Goal: Information Seeking & Learning: Learn about a topic

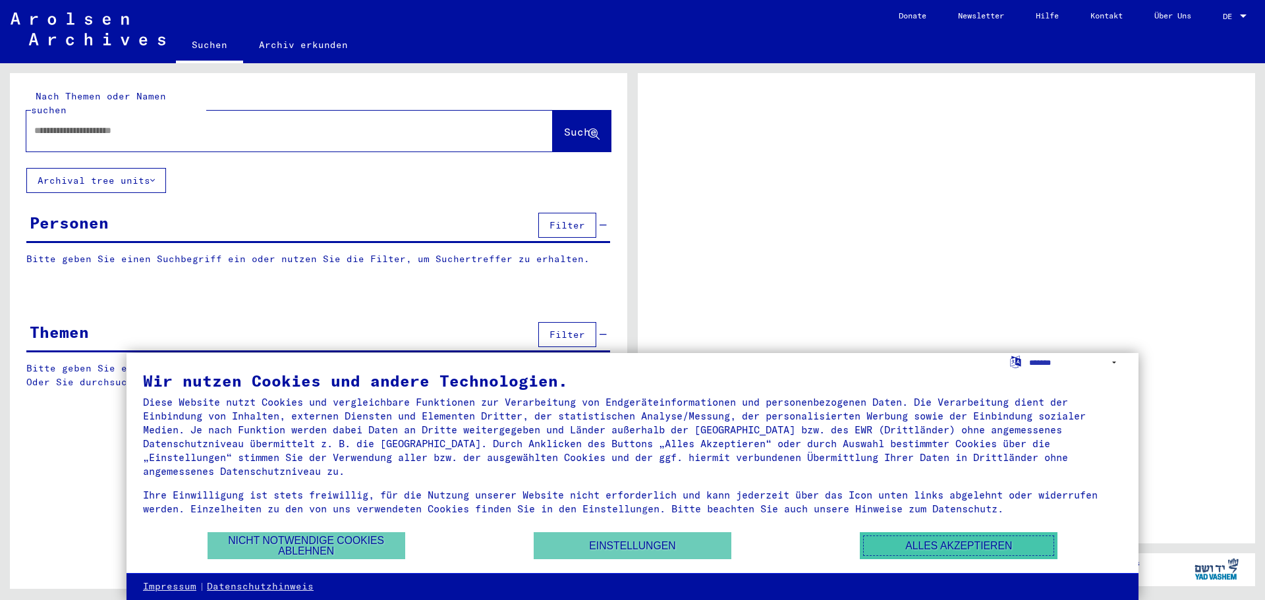
click at [950, 554] on button "Alles akzeptieren" at bounding box center [959, 545] width 198 height 27
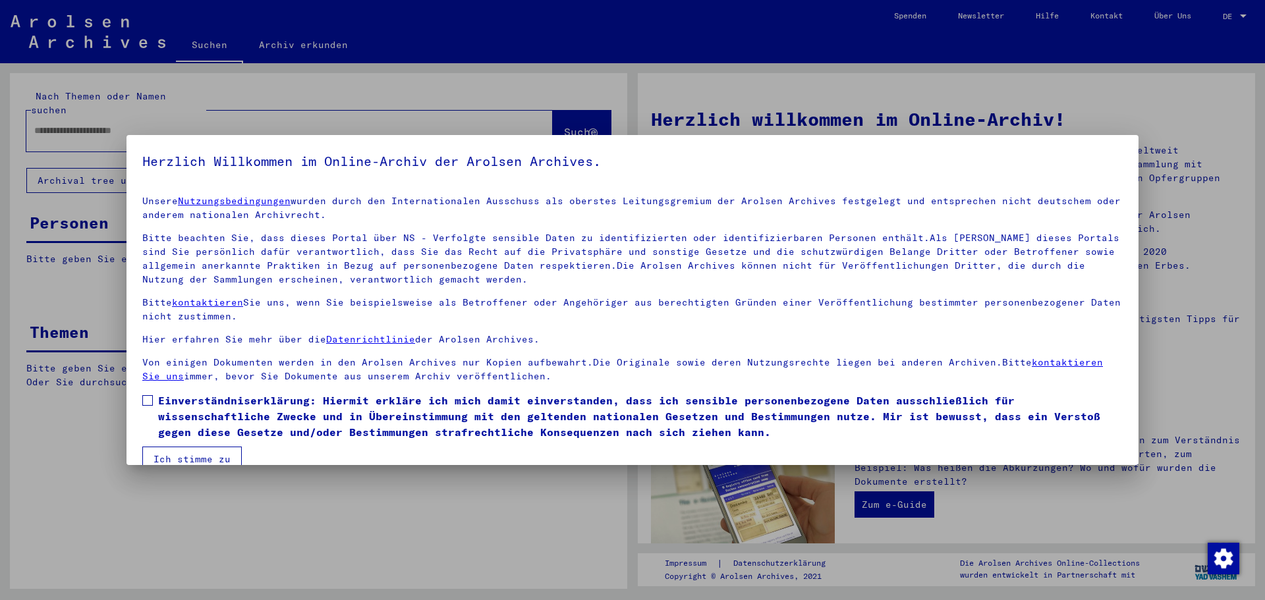
scroll to position [22, 0]
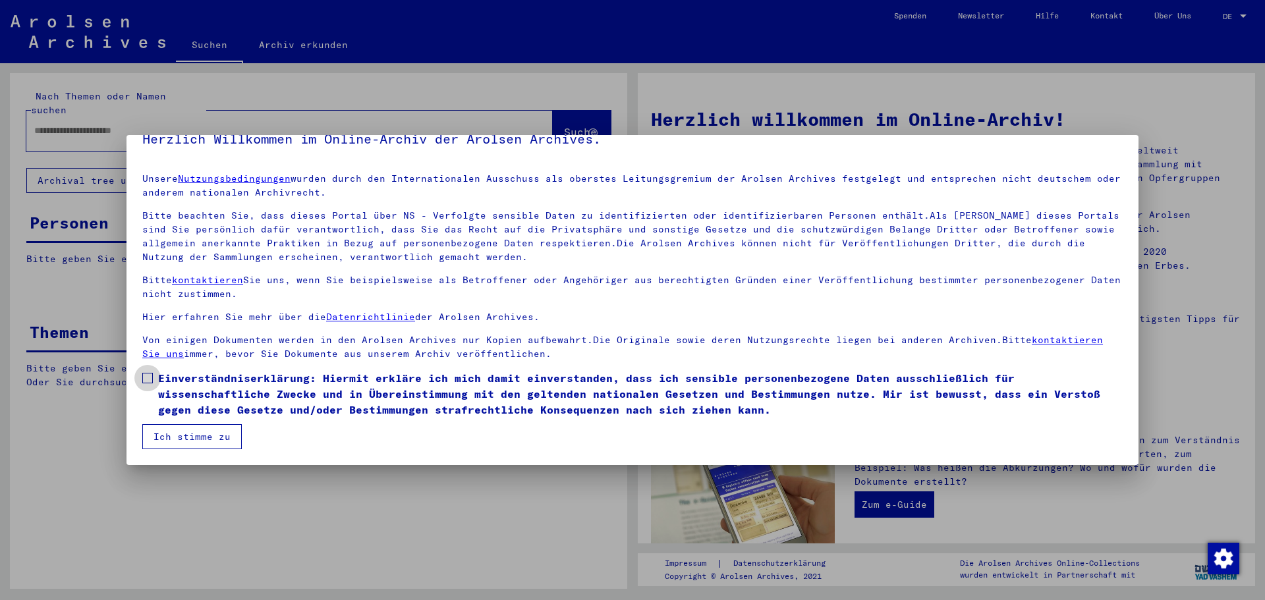
click at [150, 375] on span at bounding box center [147, 378] width 11 height 11
click at [180, 430] on button "Ich stimme zu" at bounding box center [191, 436] width 99 height 25
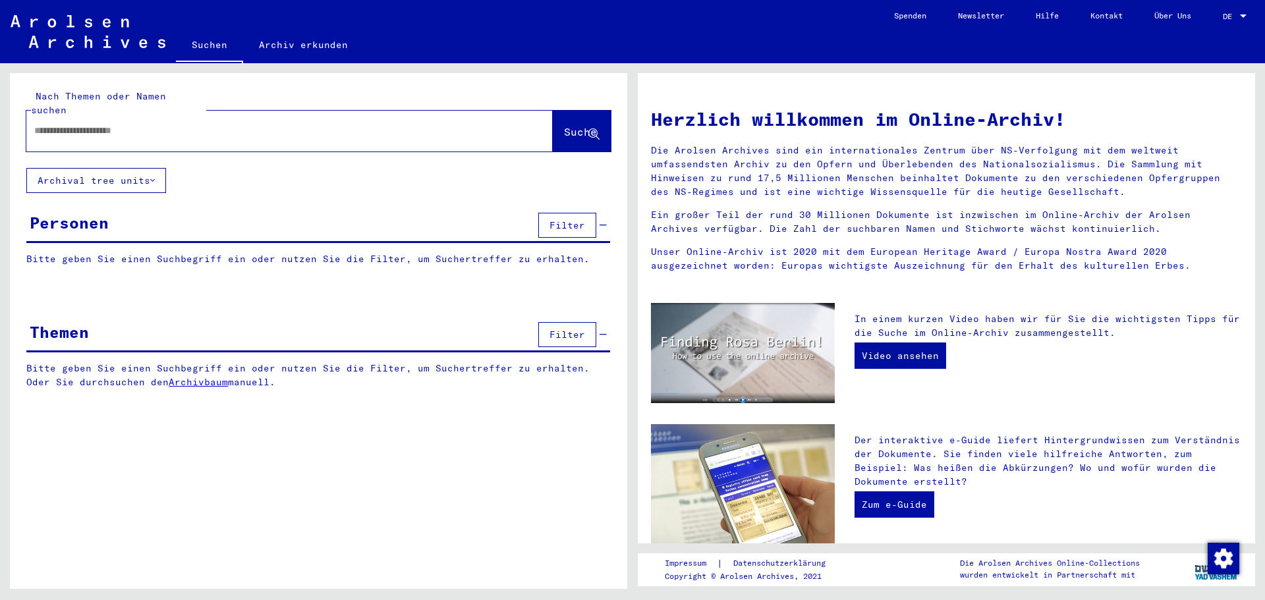
click at [277, 124] on input "text" at bounding box center [273, 131] width 479 height 14
paste input "*******"
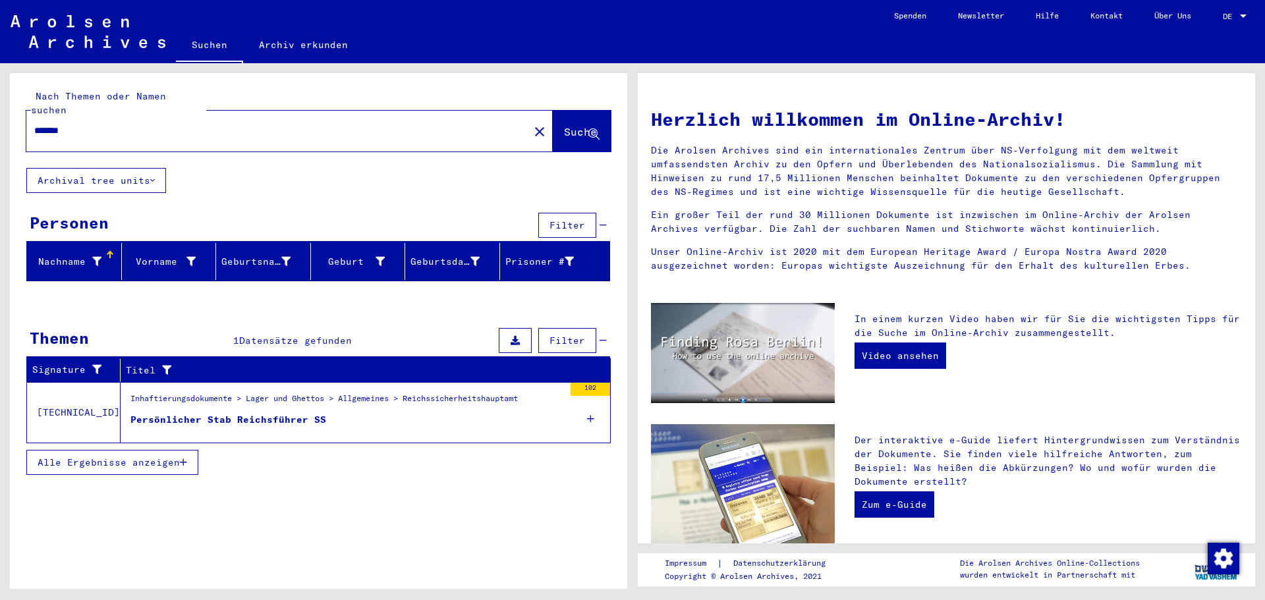
click at [289, 413] on div "Persönlicher Stab Reichsführer SS" at bounding box center [228, 420] width 196 height 14
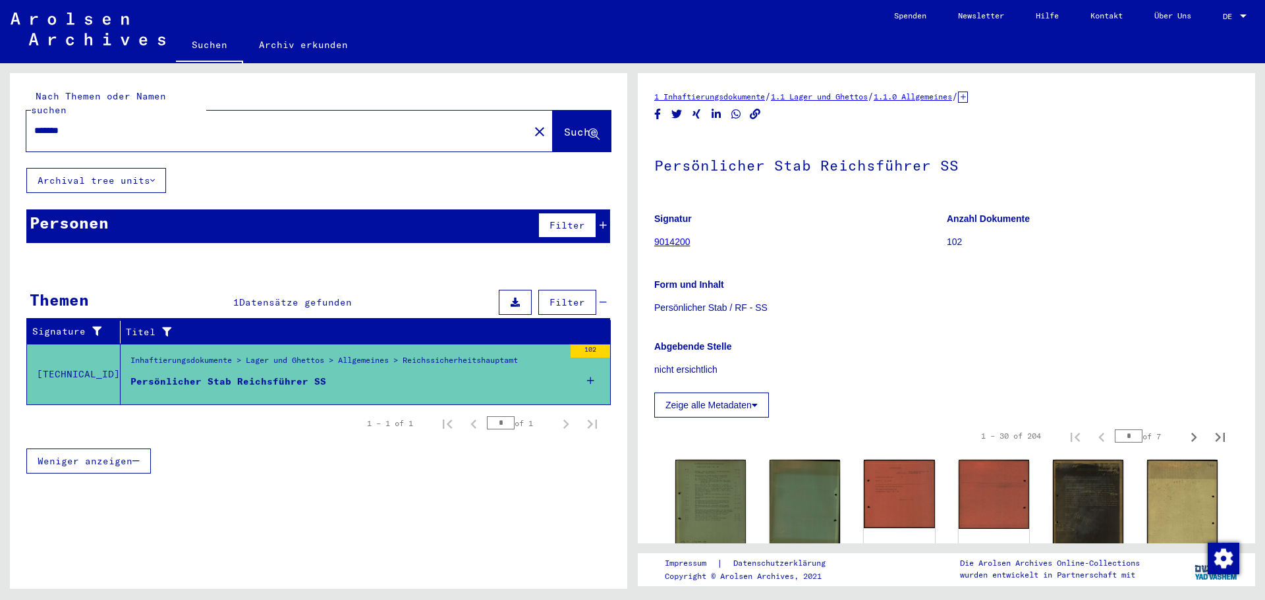
click at [53, 124] on input "*******" at bounding box center [277, 131] width 487 height 14
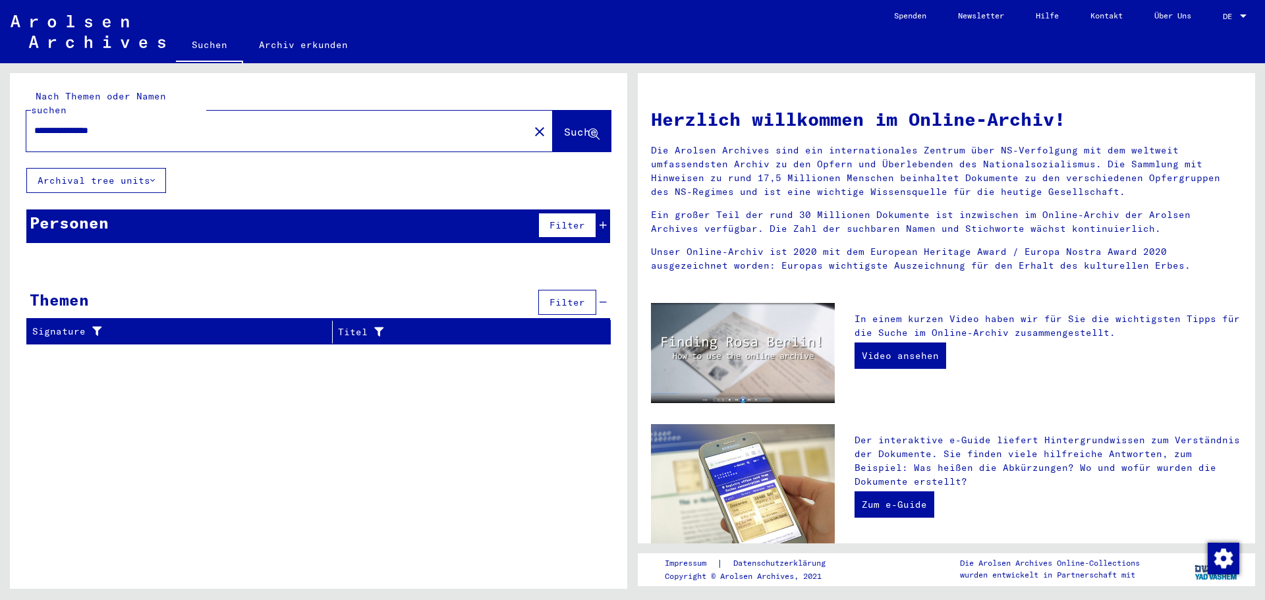
click at [564, 125] on span "Suche" at bounding box center [580, 131] width 33 height 13
drag, startPoint x: 136, startPoint y: 117, endPoint x: -74, endPoint y: 192, distance: 223.2
click at [0, 192] on html "**********" at bounding box center [632, 300] width 1265 height 600
paste input "text"
type input "*******"
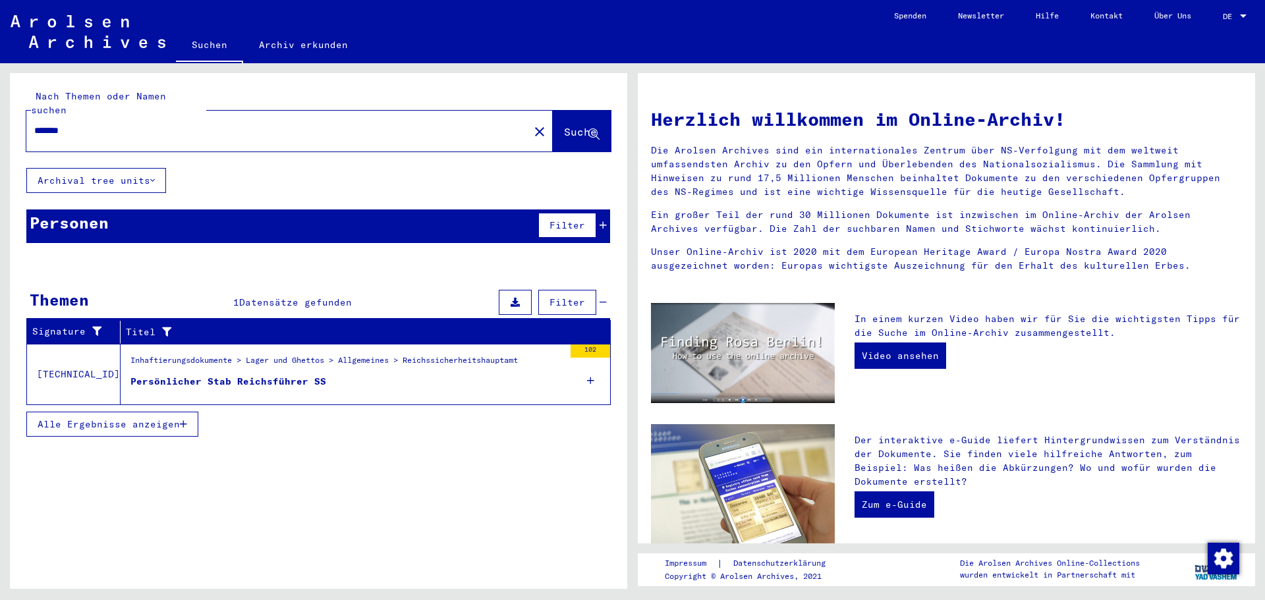
click at [230, 375] on div "Persönlicher Stab Reichsführer SS" at bounding box center [228, 382] width 196 height 14
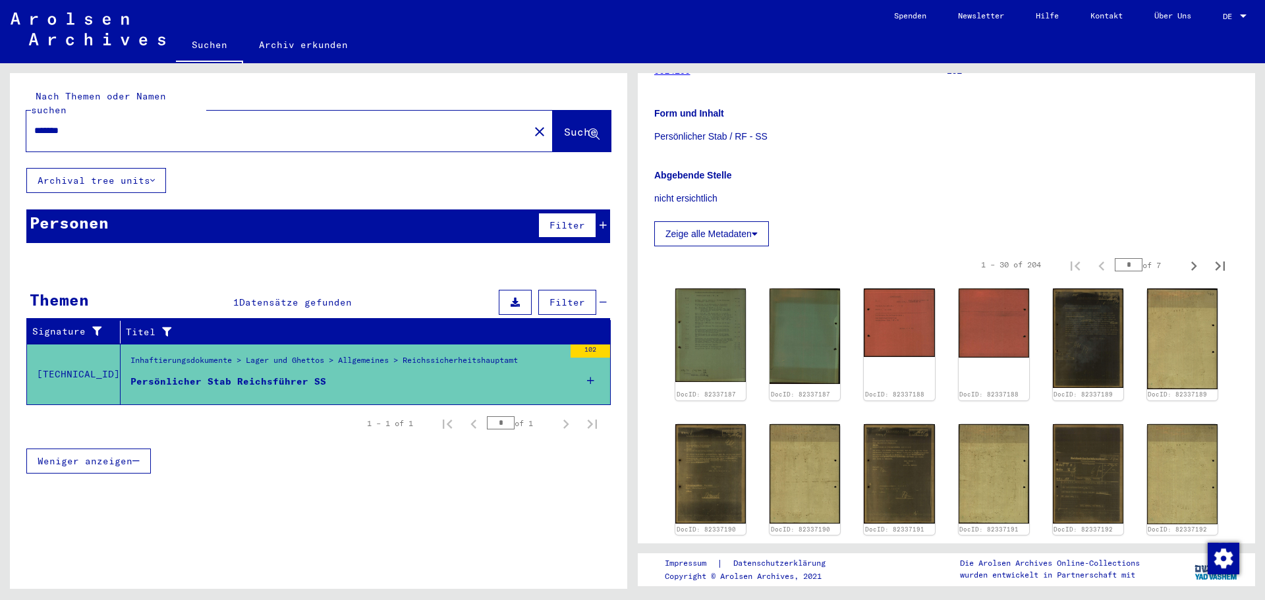
scroll to position [198, 0]
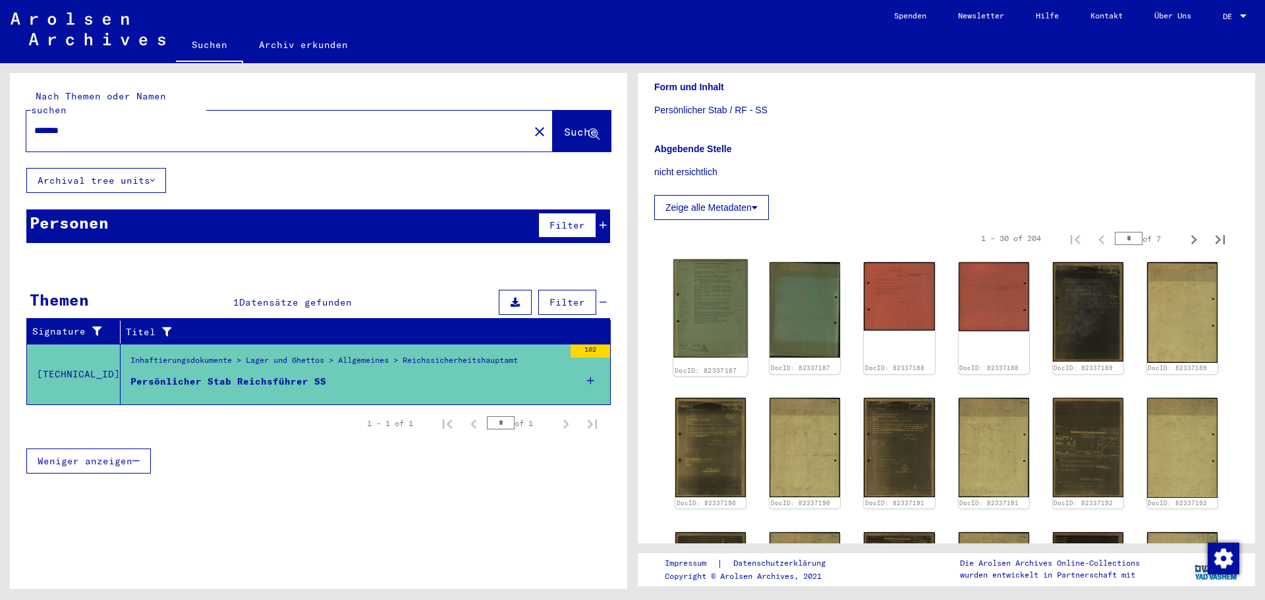
click at [710, 318] on img at bounding box center [710, 309] width 74 height 98
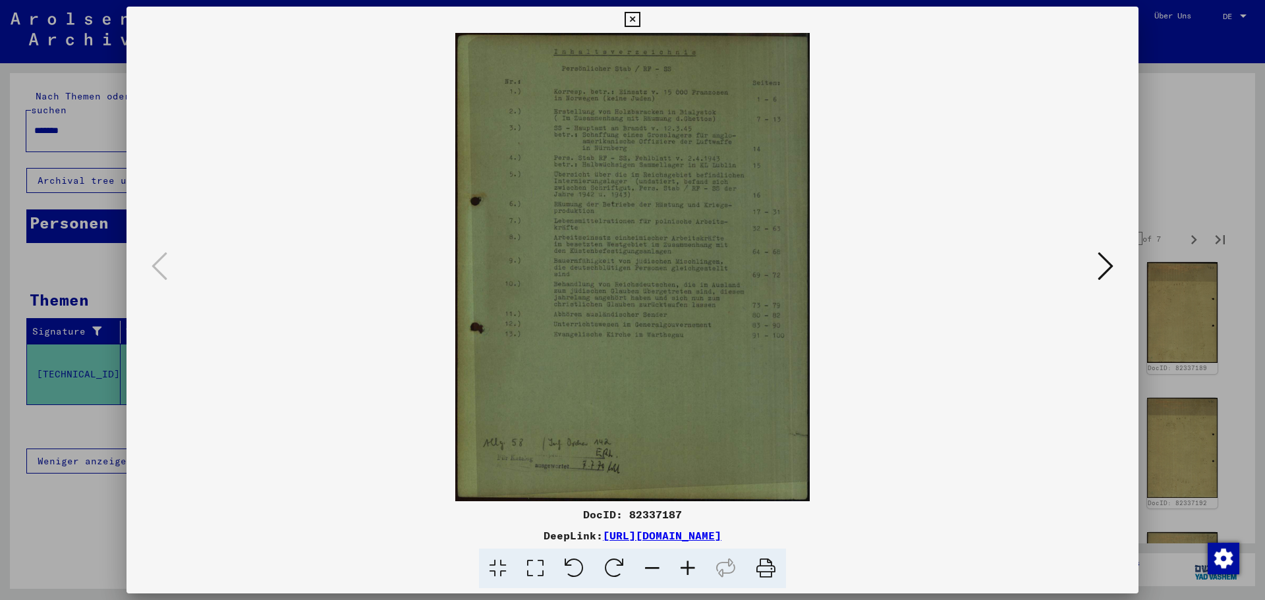
click at [689, 571] on icon at bounding box center [688, 569] width 36 height 40
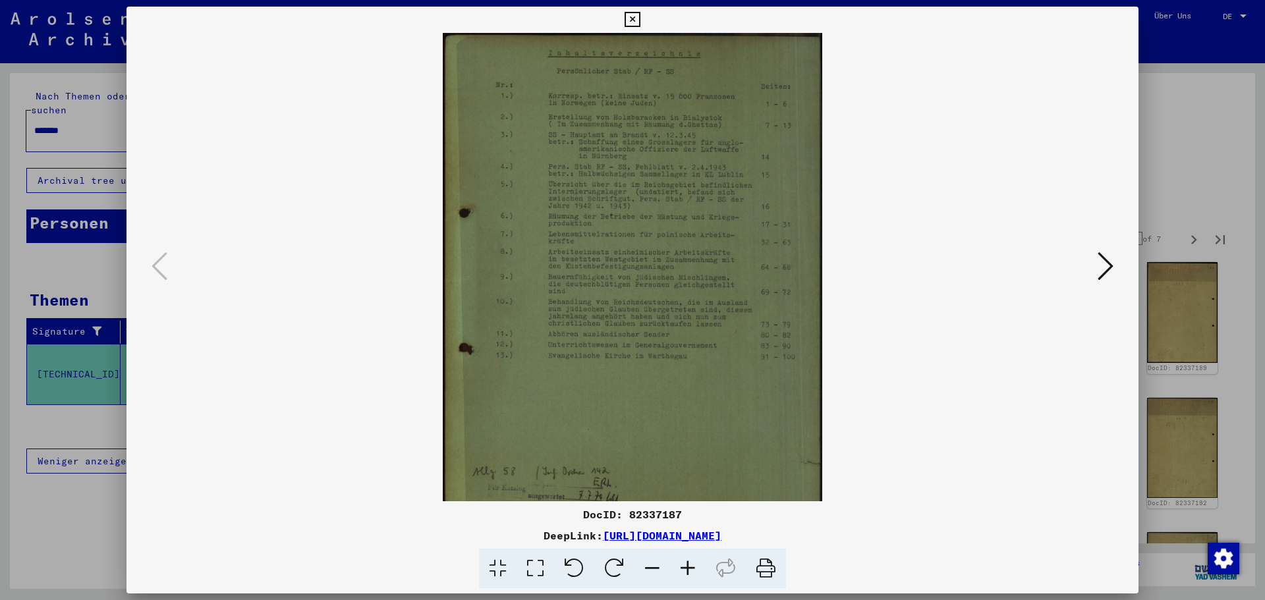
click at [689, 571] on icon at bounding box center [688, 569] width 36 height 40
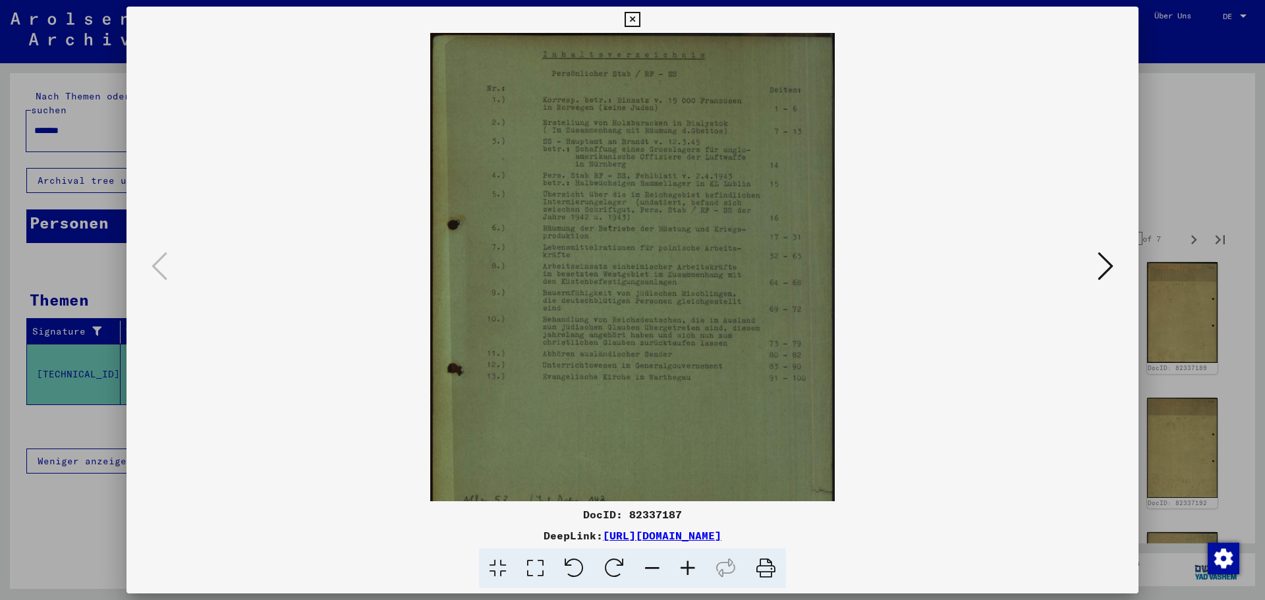
click at [689, 571] on icon at bounding box center [688, 569] width 36 height 40
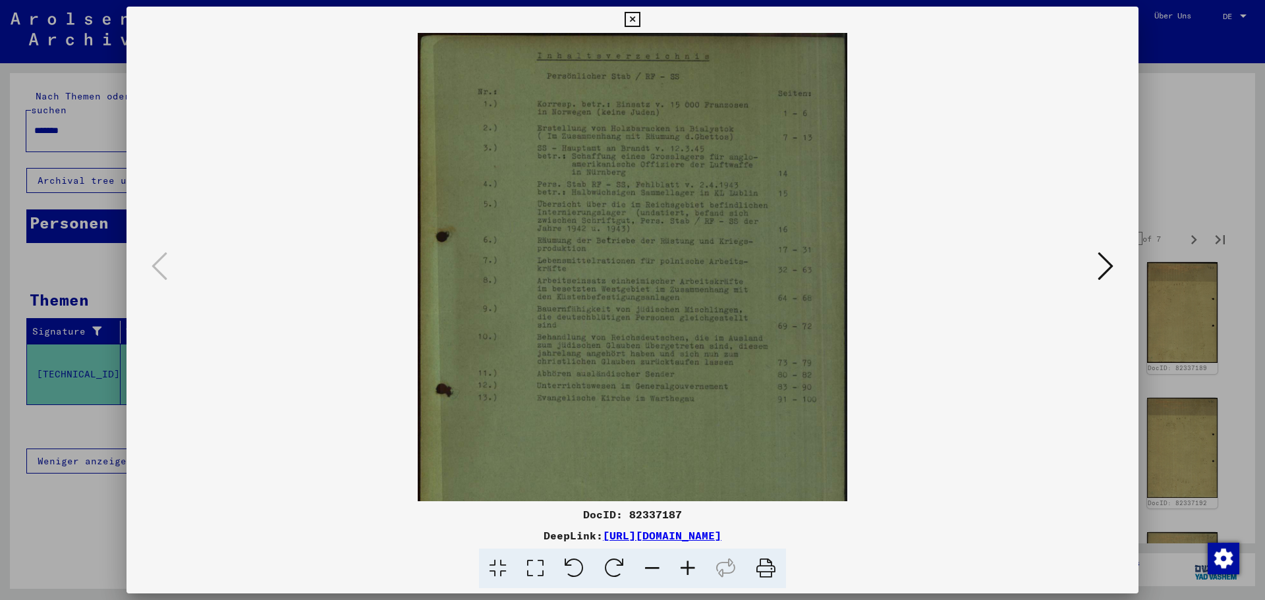
click at [689, 571] on icon at bounding box center [688, 569] width 36 height 40
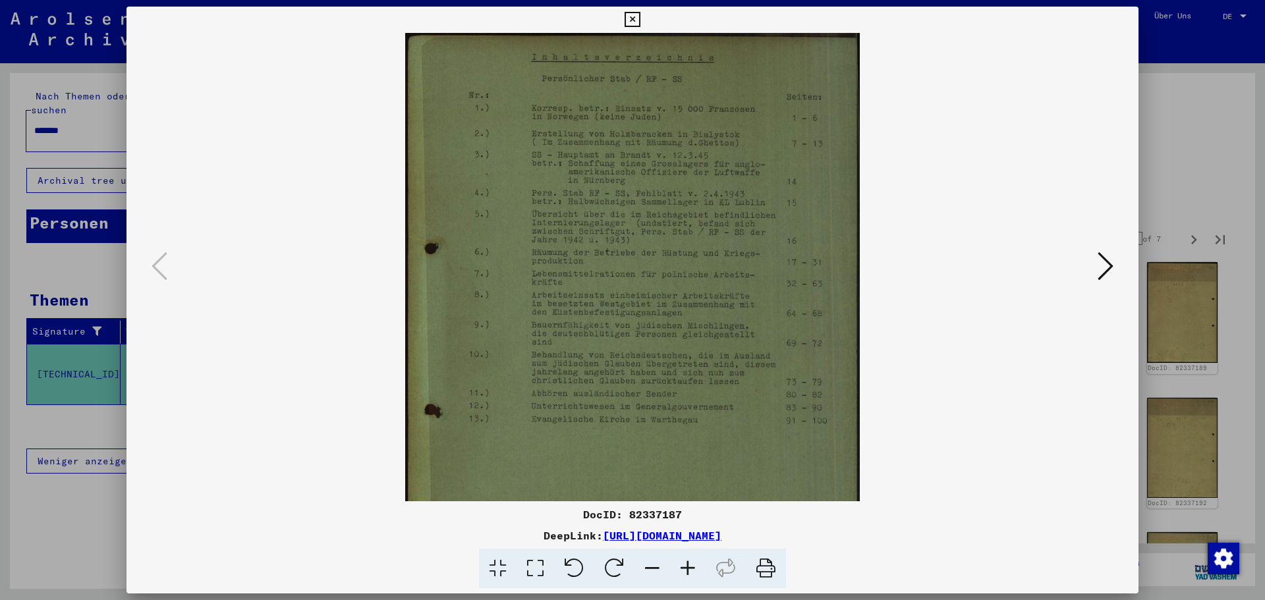
click at [685, 575] on icon at bounding box center [688, 569] width 36 height 40
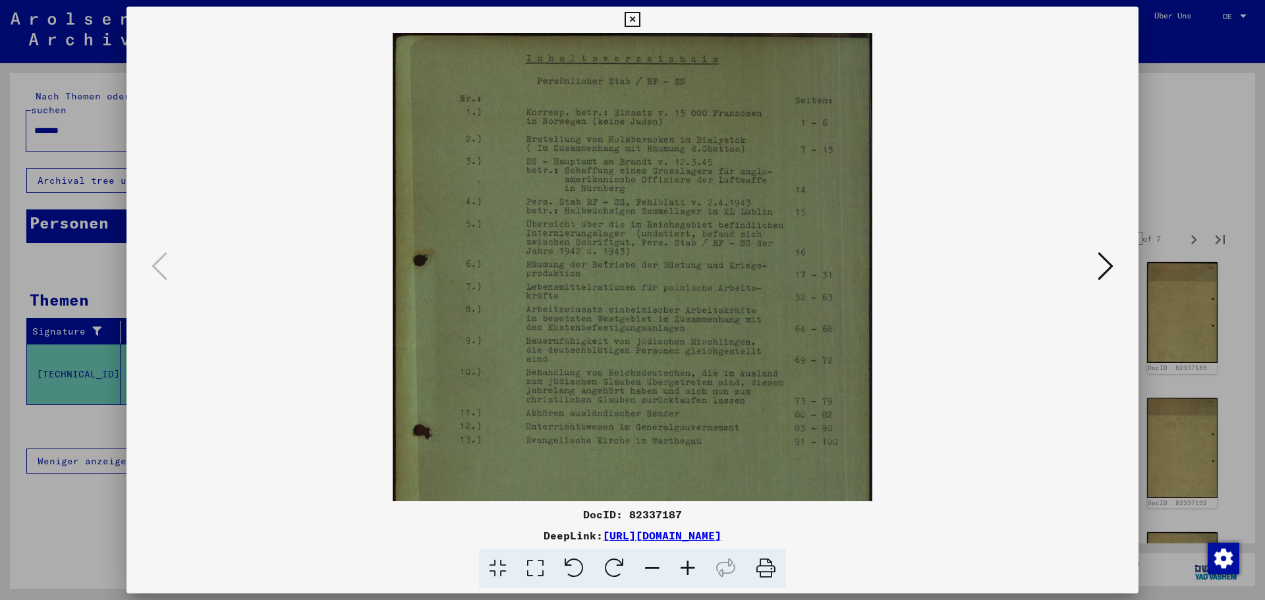
click at [1109, 270] on icon at bounding box center [1106, 266] width 16 height 32
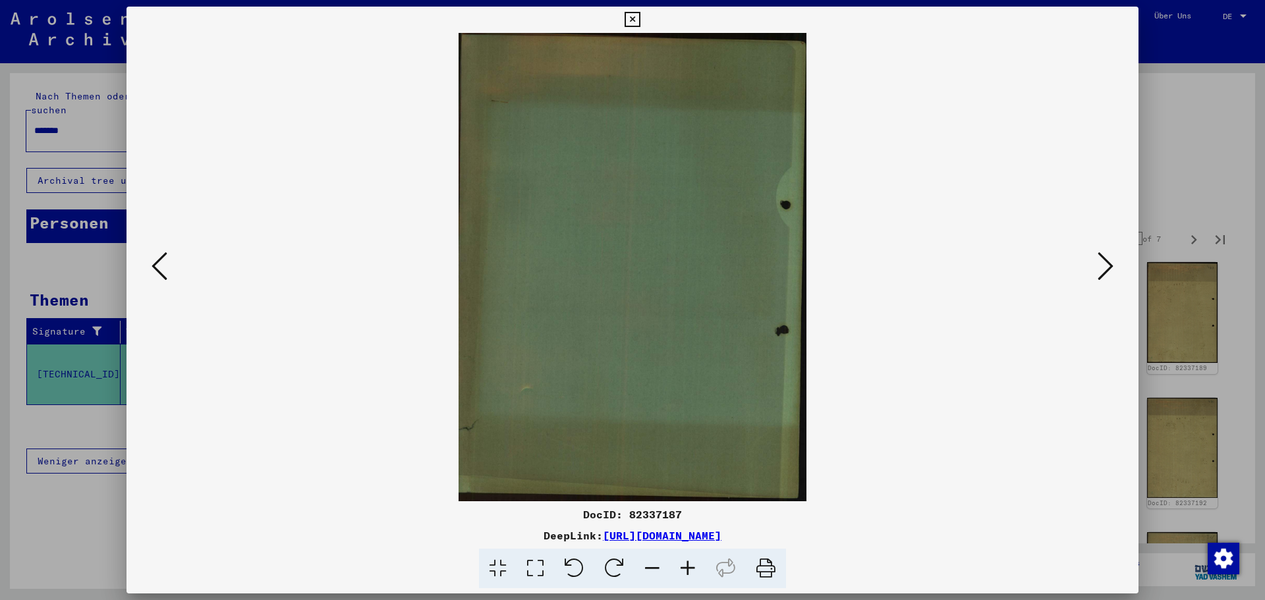
click at [1109, 270] on icon at bounding box center [1106, 266] width 16 height 32
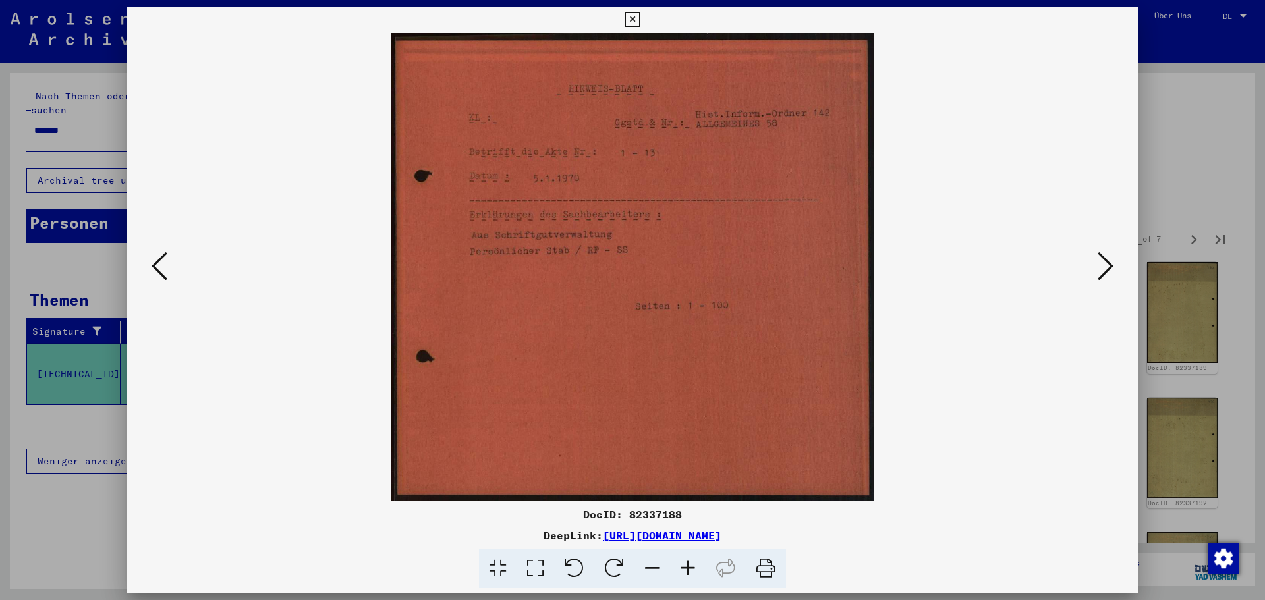
click at [1097, 279] on button at bounding box center [1106, 267] width 24 height 38
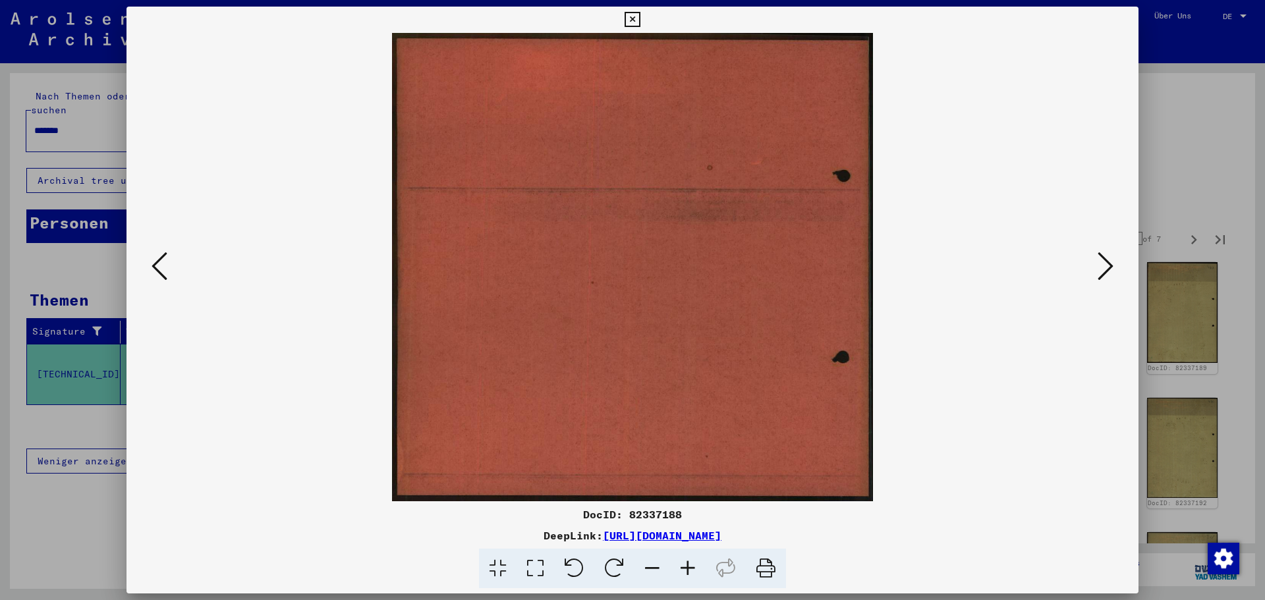
click at [1096, 280] on button at bounding box center [1106, 267] width 24 height 38
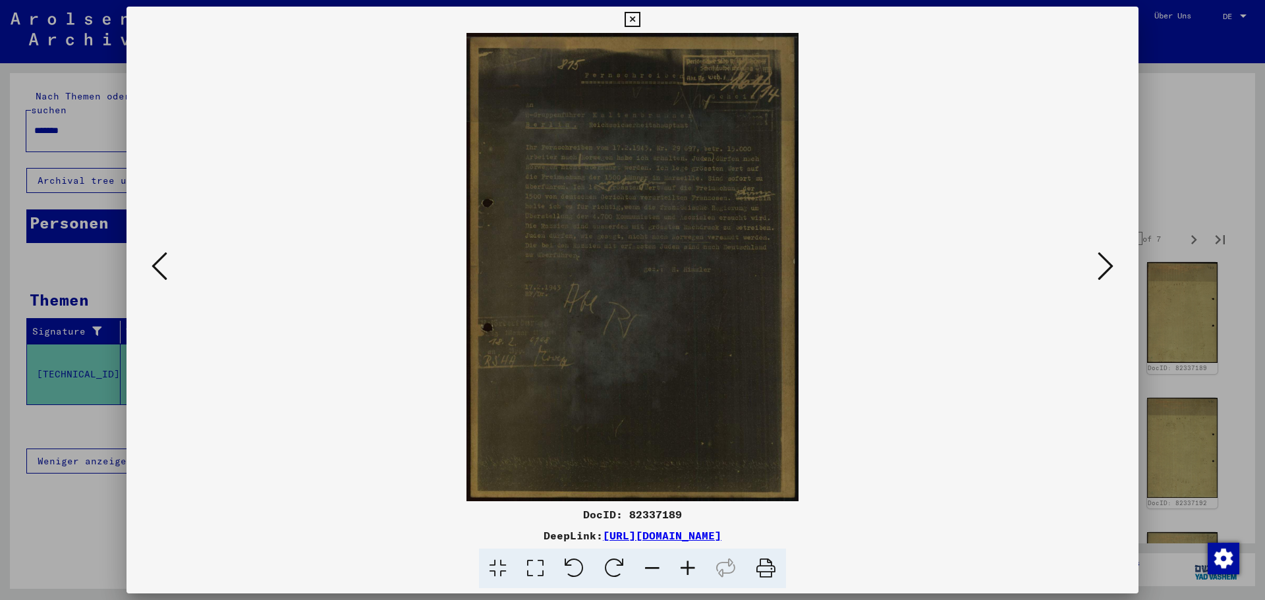
click at [1096, 280] on button at bounding box center [1106, 267] width 24 height 38
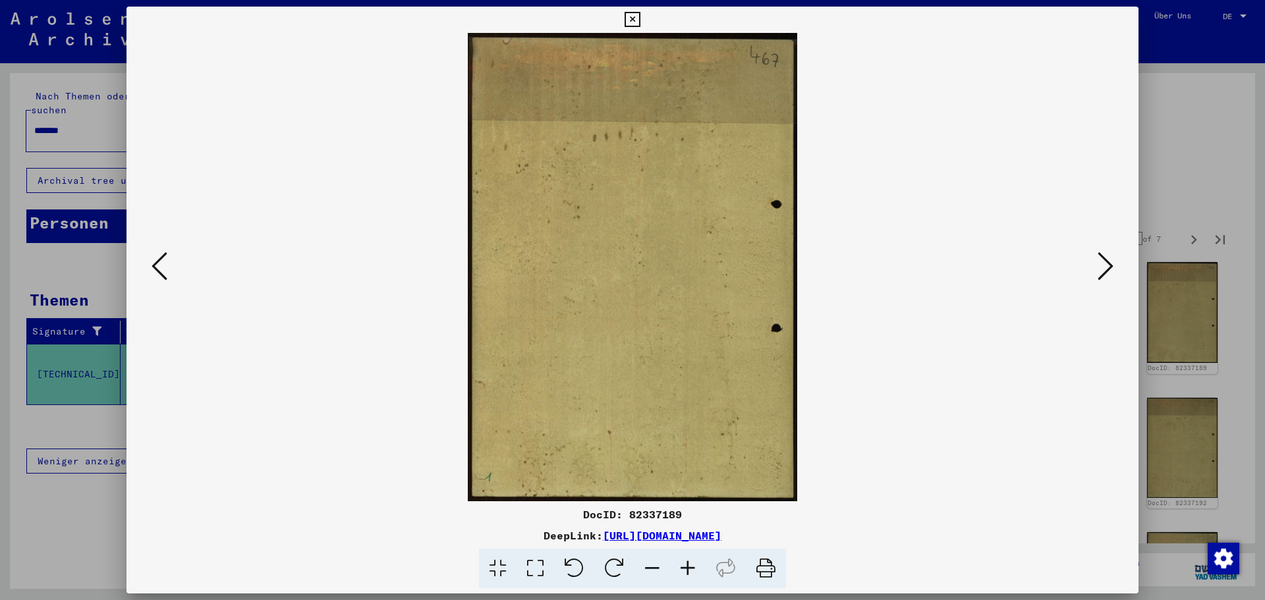
click at [1096, 280] on button at bounding box center [1106, 267] width 24 height 38
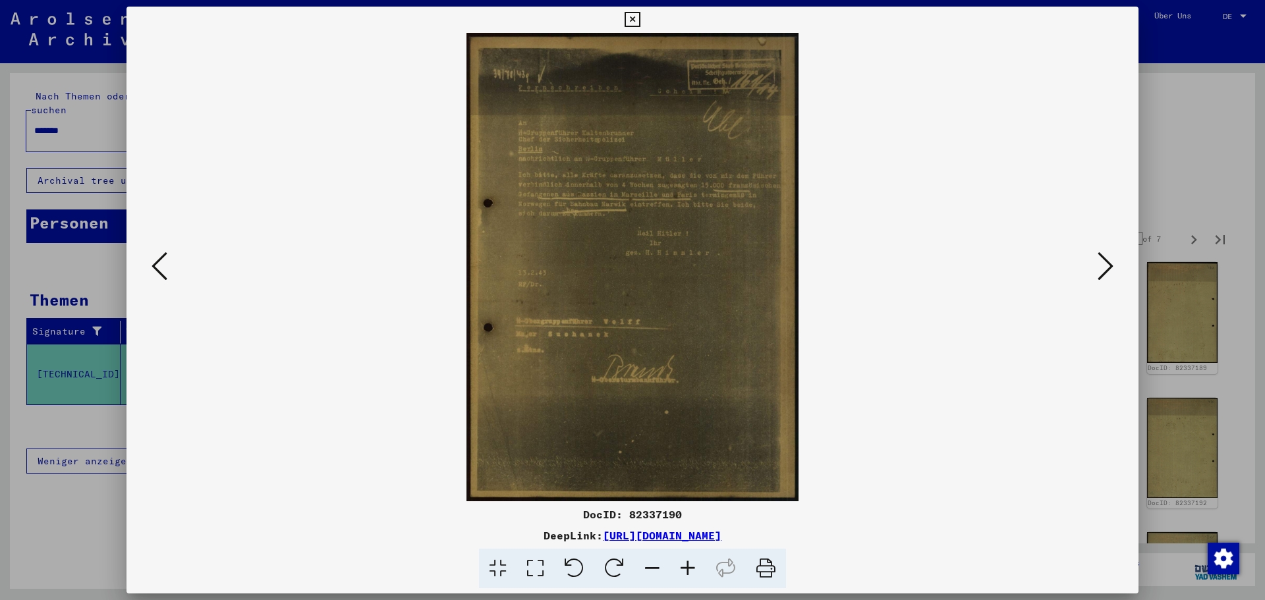
click at [1096, 280] on button at bounding box center [1106, 267] width 24 height 38
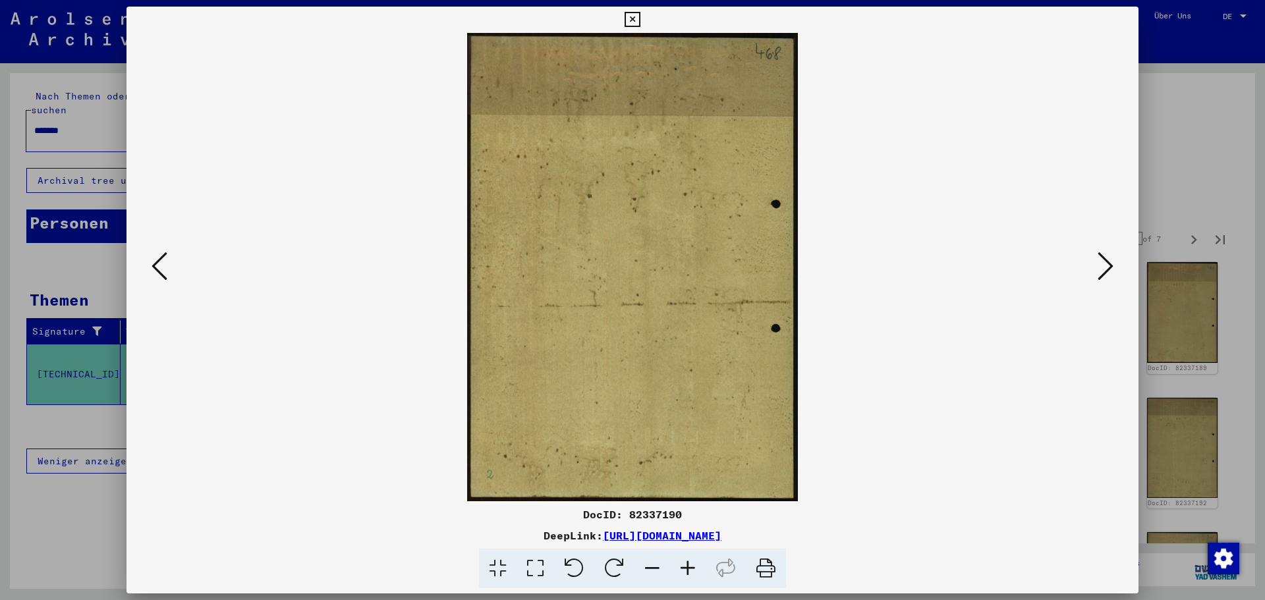
click at [1096, 280] on button at bounding box center [1106, 267] width 24 height 38
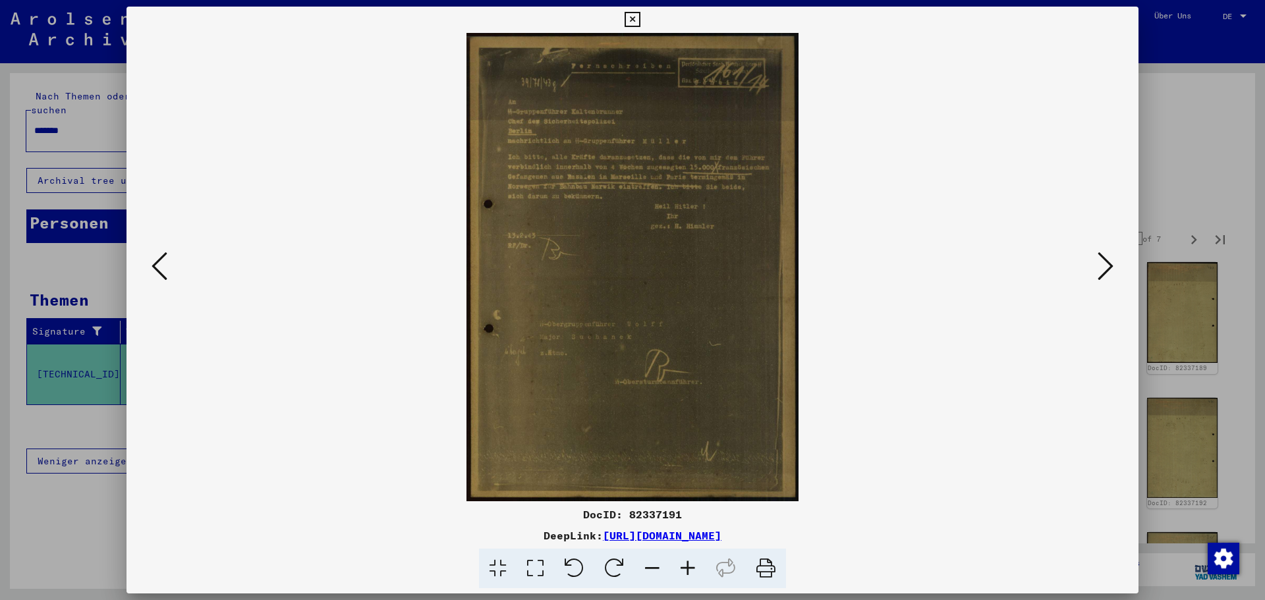
click at [693, 566] on icon at bounding box center [688, 569] width 36 height 40
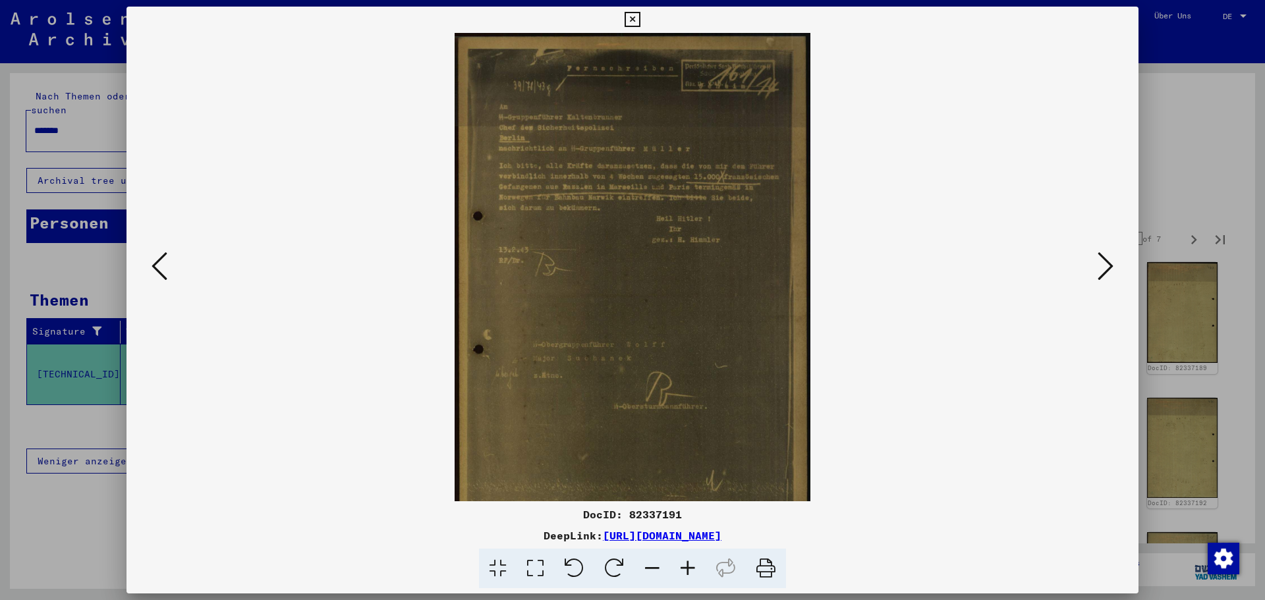
click at [693, 566] on icon at bounding box center [688, 569] width 36 height 40
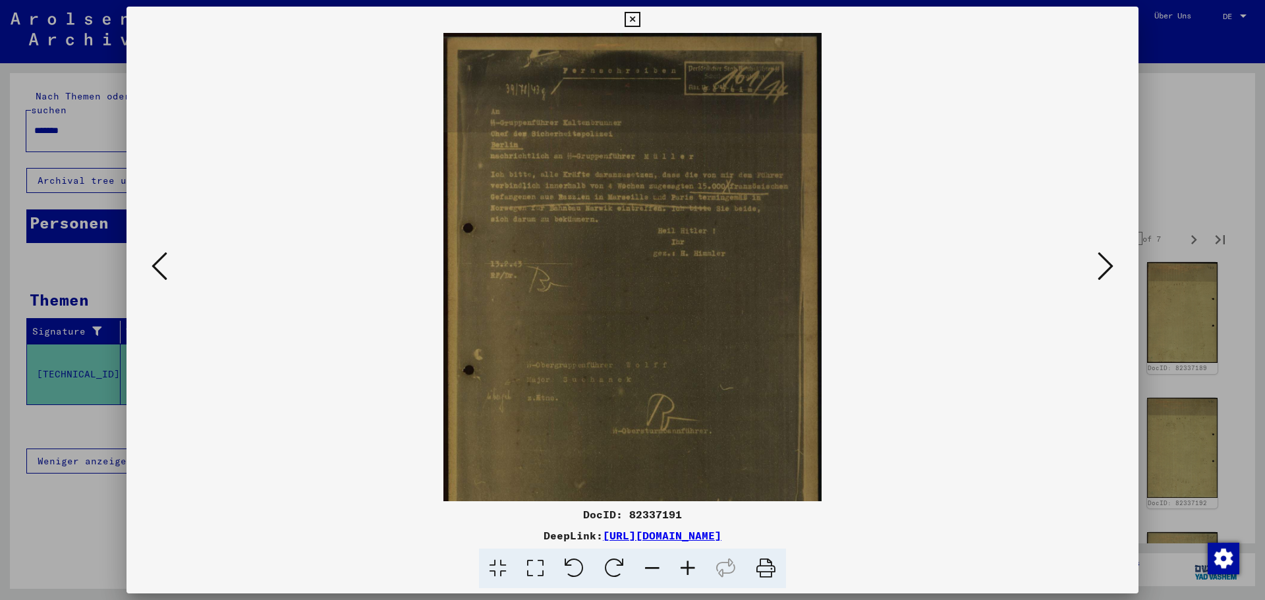
click at [693, 566] on icon at bounding box center [688, 569] width 36 height 40
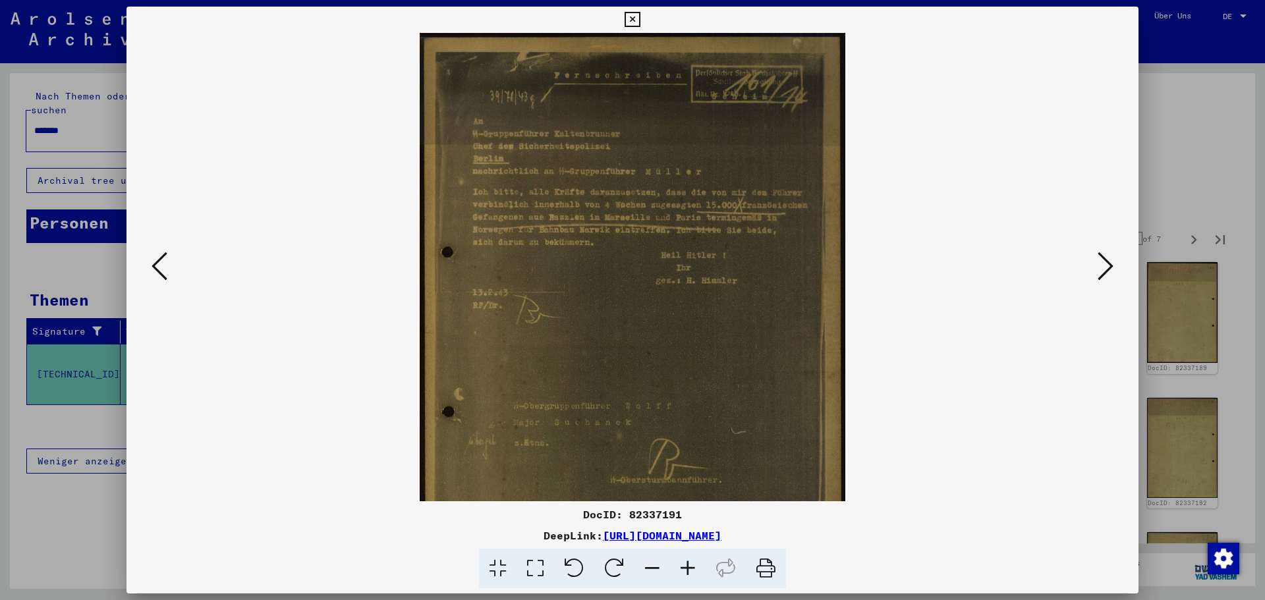
click at [1127, 269] on div at bounding box center [633, 267] width 1012 height 468
click at [1110, 271] on icon at bounding box center [1106, 266] width 16 height 32
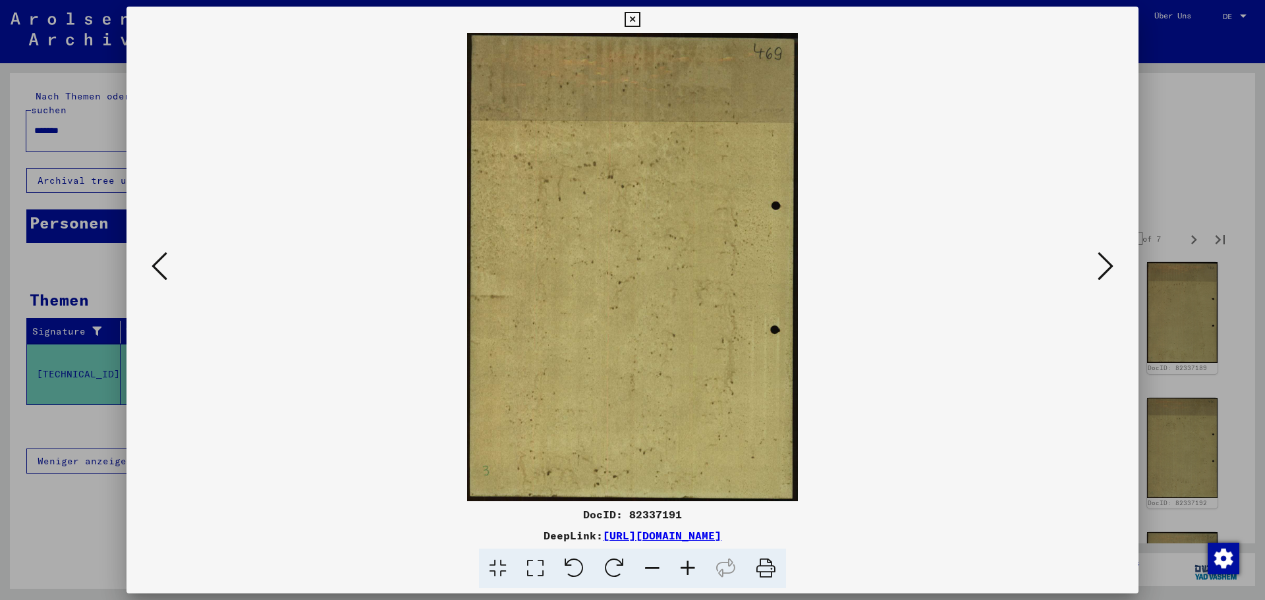
click at [1109, 271] on icon at bounding box center [1106, 266] width 16 height 32
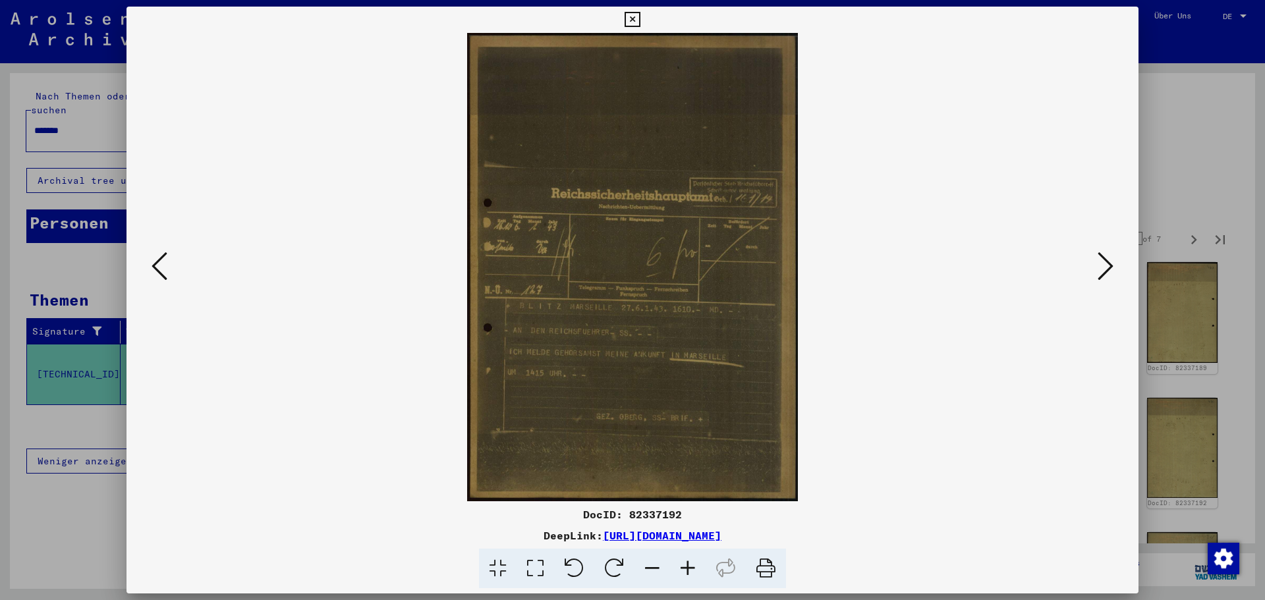
click at [1100, 270] on icon at bounding box center [1106, 266] width 16 height 32
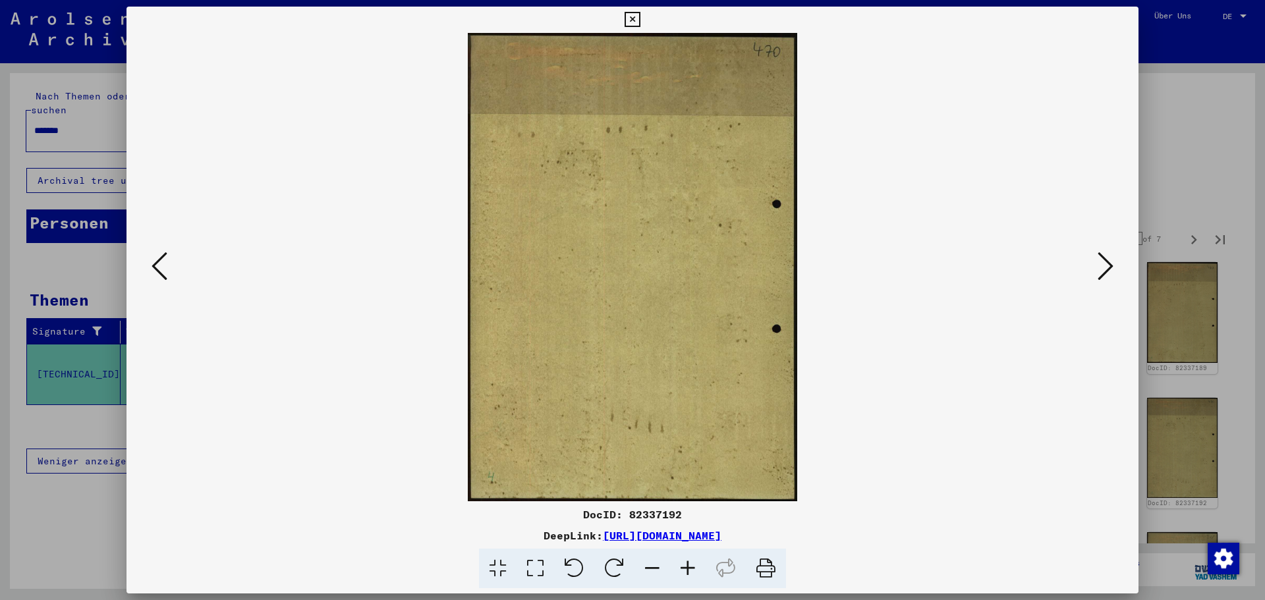
click at [1100, 270] on icon at bounding box center [1106, 266] width 16 height 32
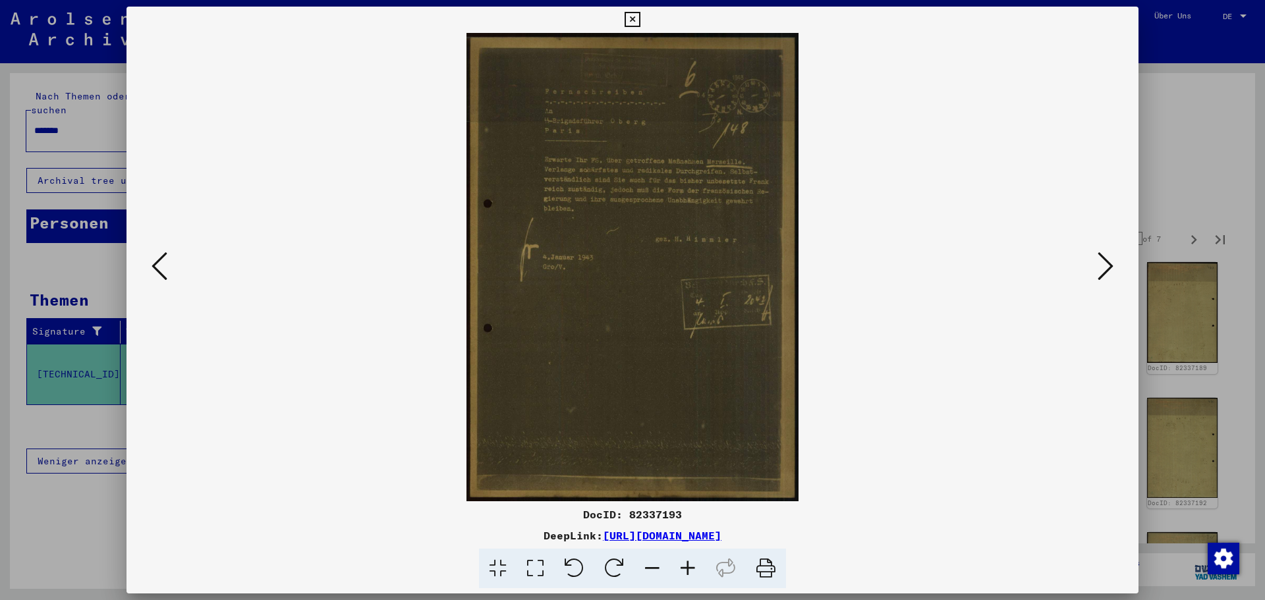
click at [1100, 270] on icon at bounding box center [1106, 266] width 16 height 32
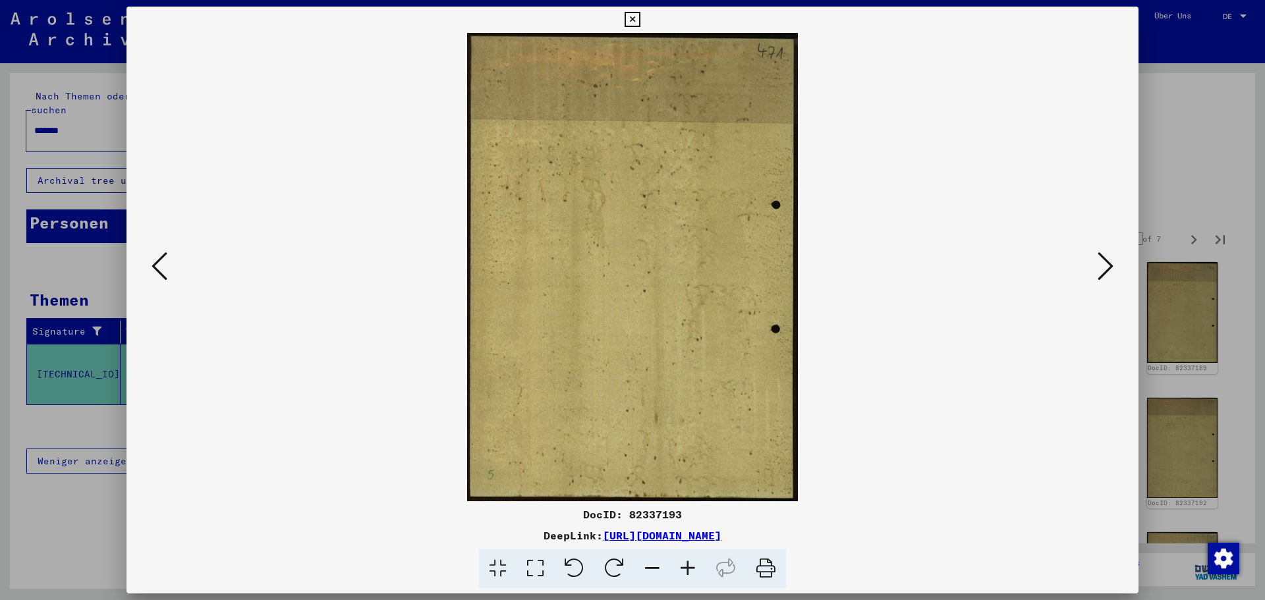
click at [1100, 270] on icon at bounding box center [1106, 266] width 16 height 32
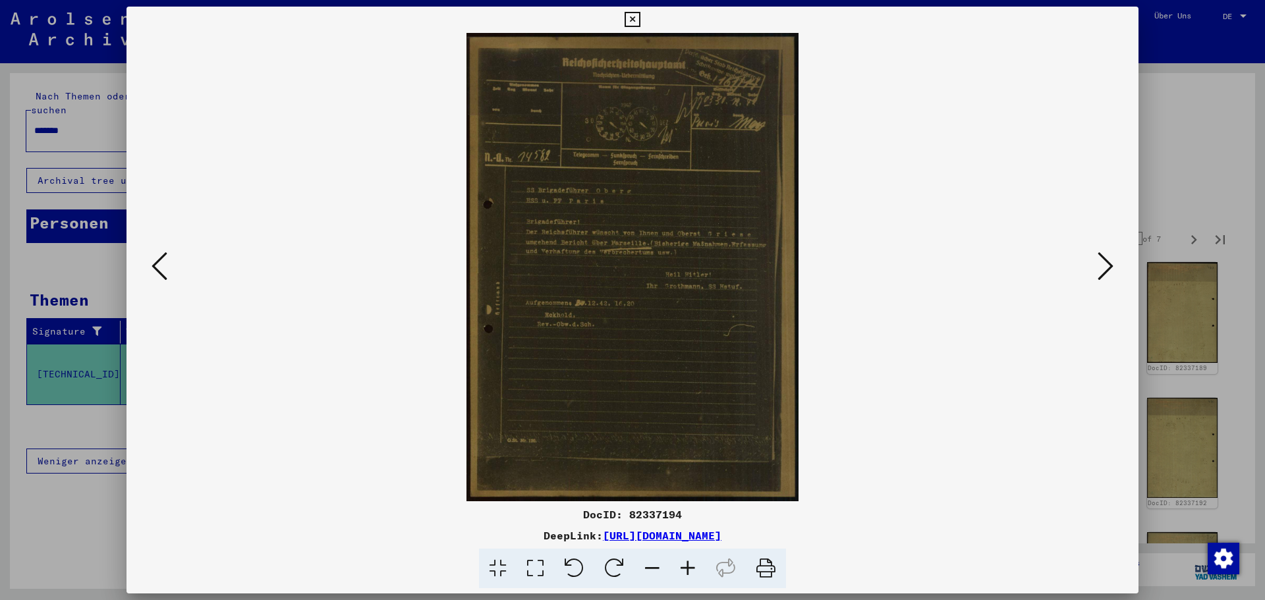
click at [1190, 55] on div at bounding box center [632, 300] width 1265 height 600
